Goal: Information Seeking & Learning: Learn about a topic

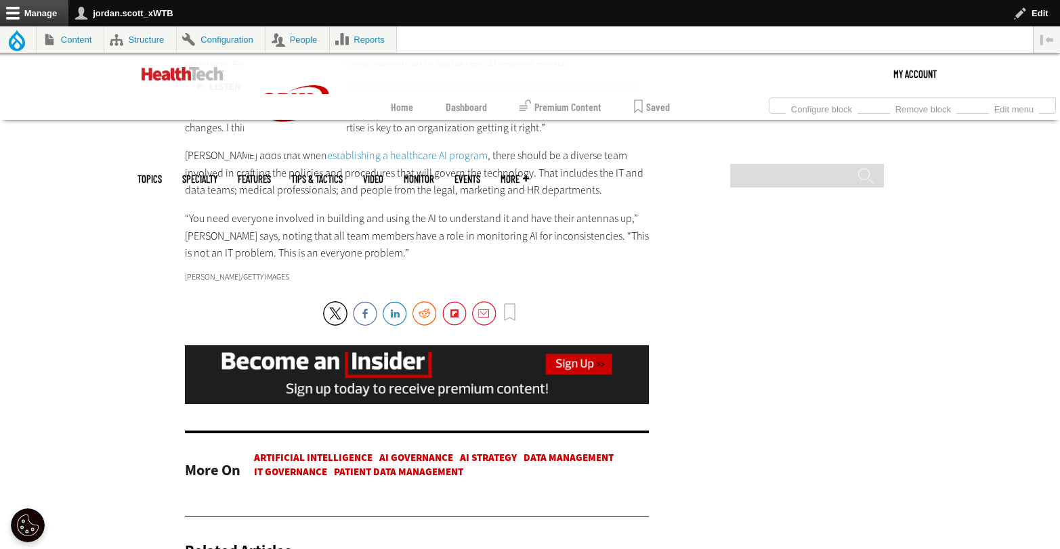
scroll to position [2860, 0]
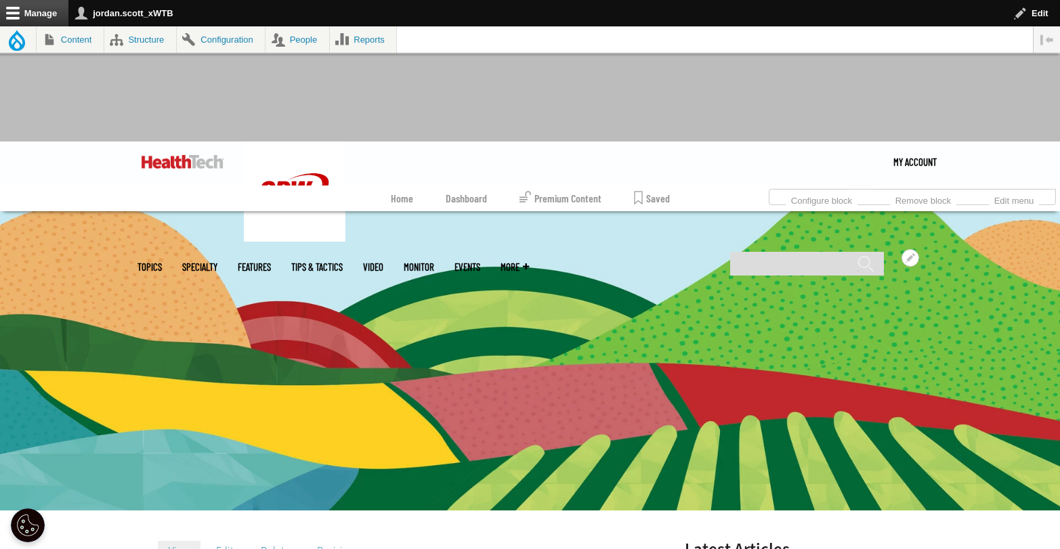
scroll to position [396, 0]
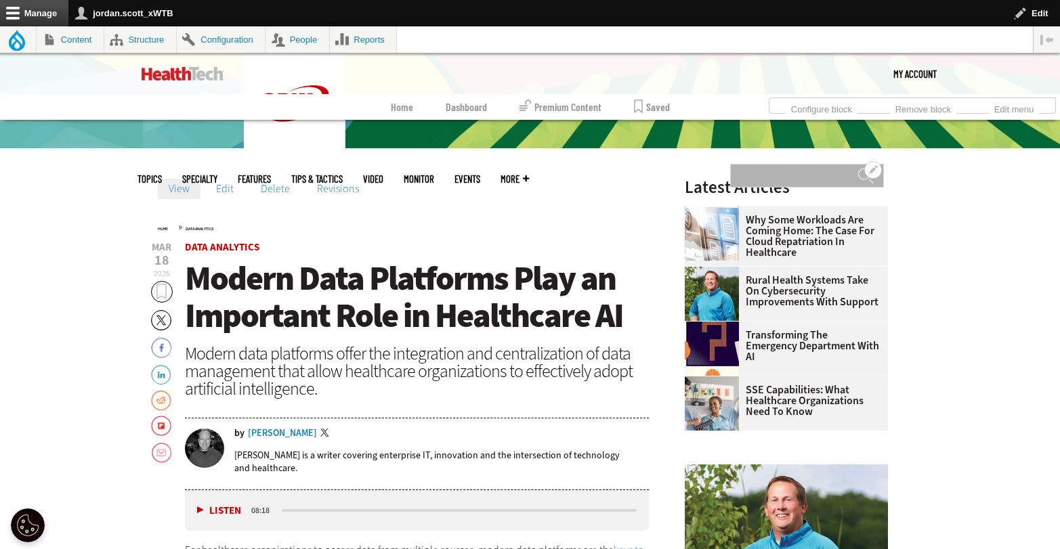
click at [776, 164] on input "Search" at bounding box center [807, 176] width 154 height 24
click at [778, 164] on input "Search" at bounding box center [807, 176] width 154 height 24
type input "**********"
click at [858, 167] on input "******" at bounding box center [866, 180] width 16 height 27
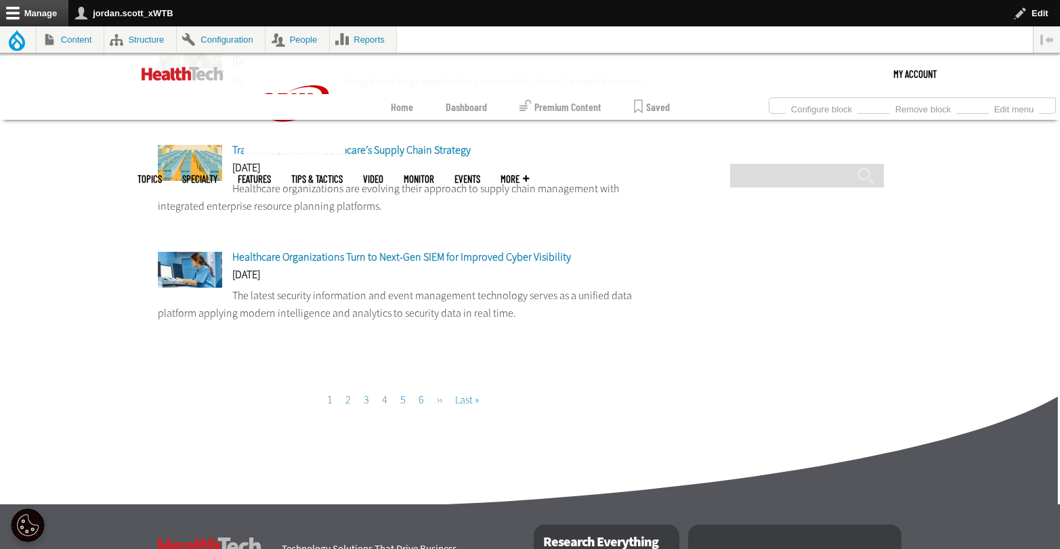
scroll to position [1228, 0]
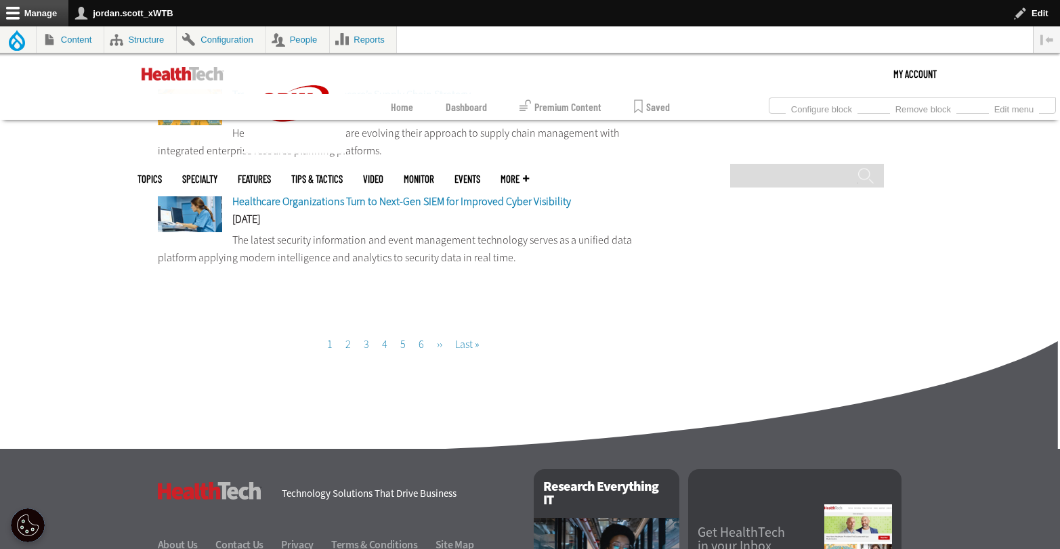
click at [350, 350] on li "Page 2" at bounding box center [348, 337] width 16 height 39
click at [349, 350] on link "Page 2" at bounding box center [348, 344] width 5 height 14
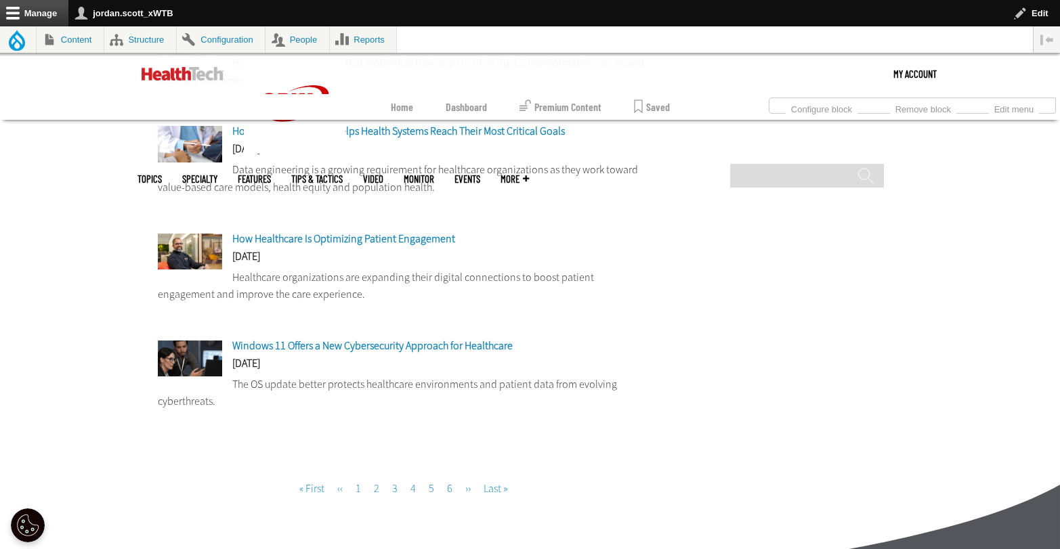
scroll to position [1106, 0]
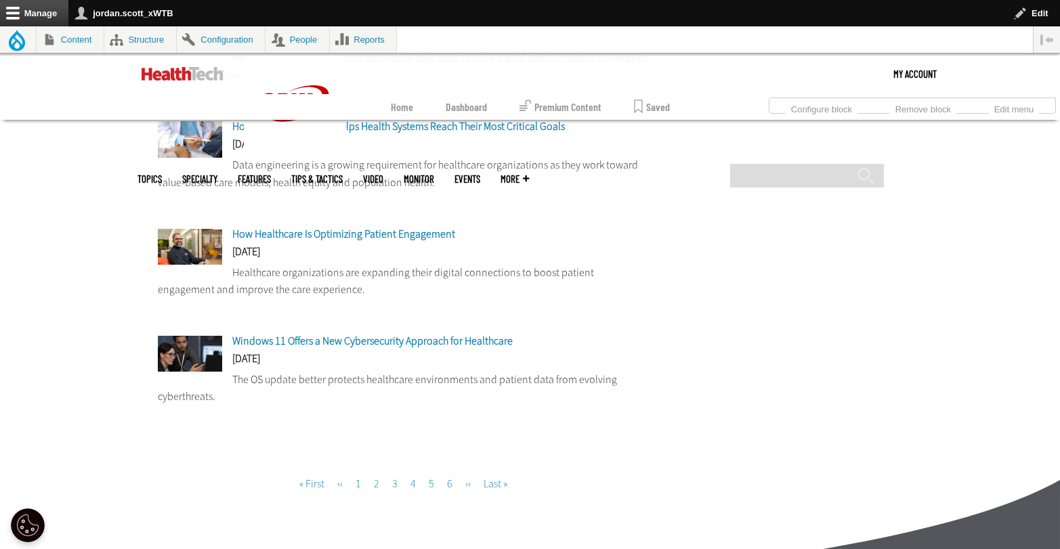
click at [396, 486] on link "Page 3" at bounding box center [394, 484] width 5 height 14
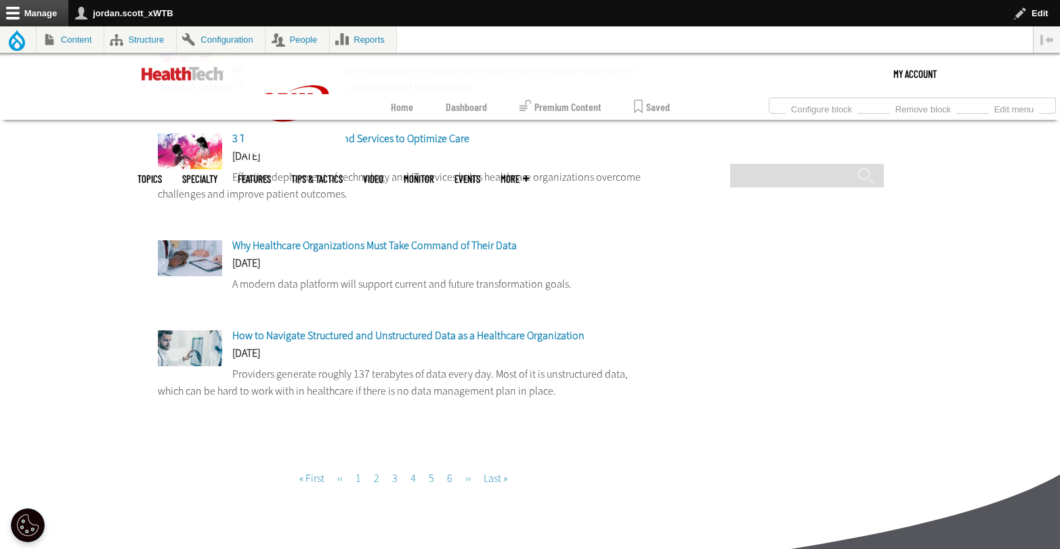
scroll to position [1124, 0]
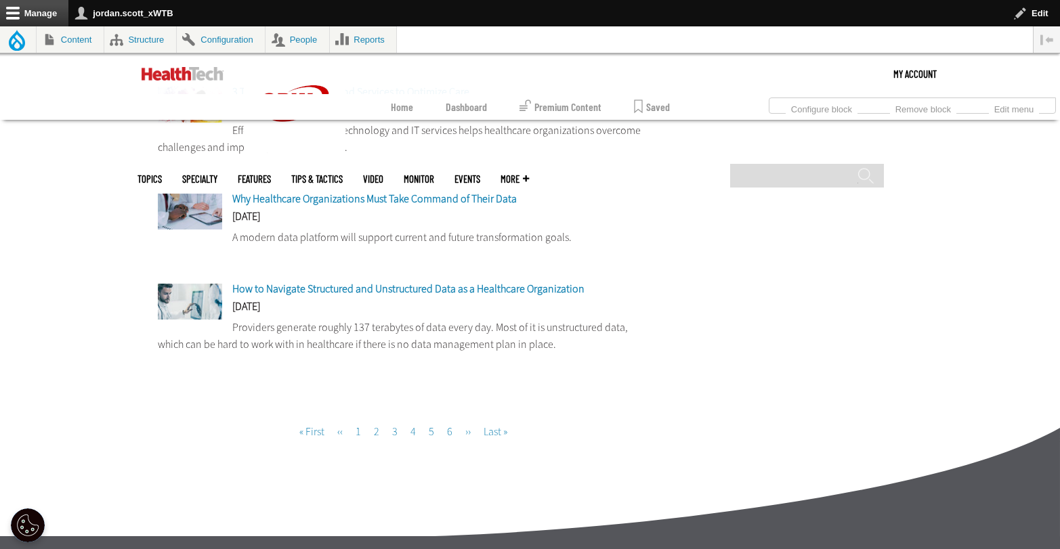
click at [409, 436] on li "Page 4" at bounding box center [413, 424] width 16 height 39
click at [413, 434] on link "Page 4" at bounding box center [413, 432] width 5 height 14
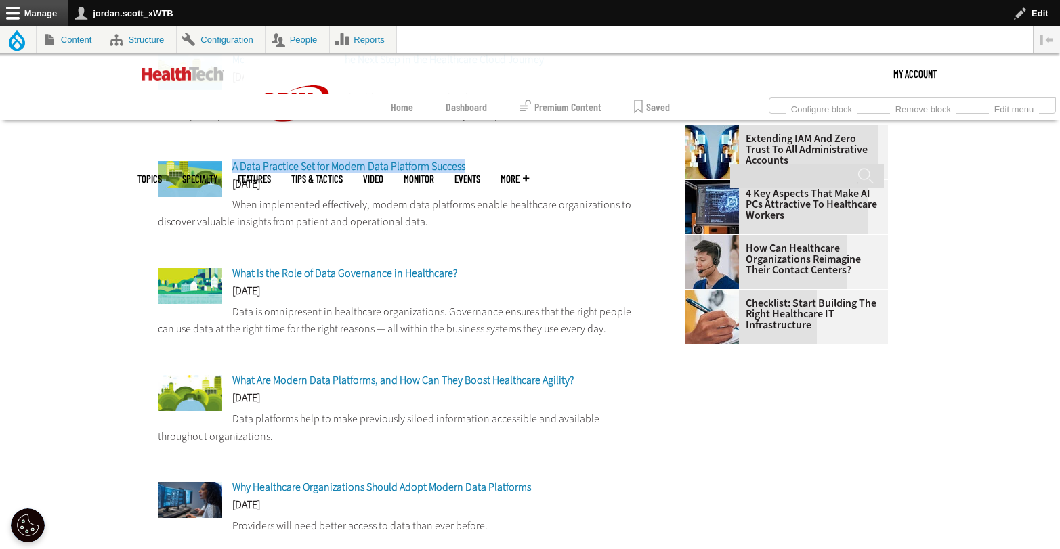
scroll to position [439, 0]
